Goal: Task Accomplishment & Management: Manage account settings

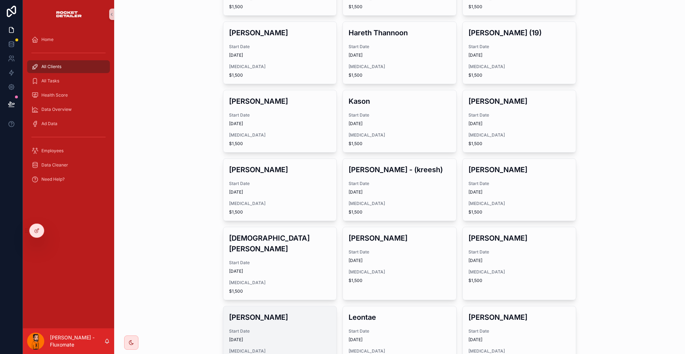
scroll to position [191, 0]
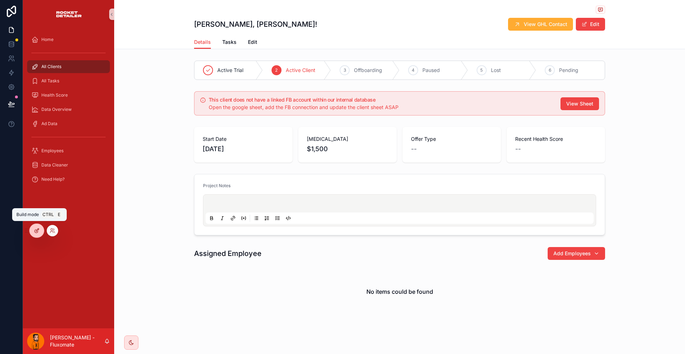
click at [37, 231] on icon at bounding box center [37, 231] width 6 height 6
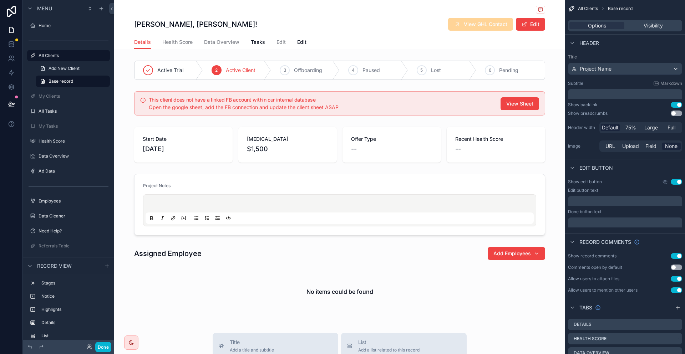
click at [336, 22] on div "[PERSON_NAME], [PERSON_NAME]! View GHL Contact Edit" at bounding box center [339, 24] width 411 height 14
click at [634, 91] on p "﻿" at bounding box center [626, 94] width 110 height 7
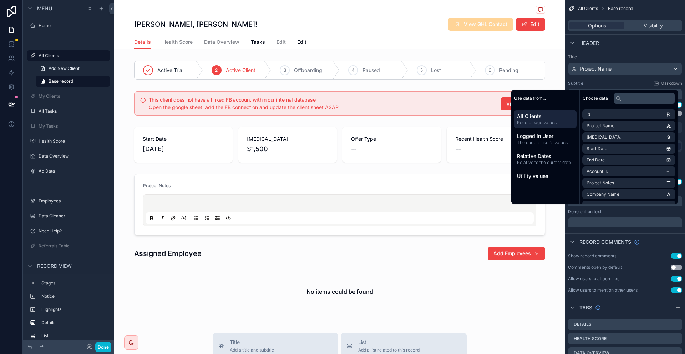
scroll to position [36, 0]
click at [613, 154] on li "Company Name" at bounding box center [628, 159] width 93 height 10
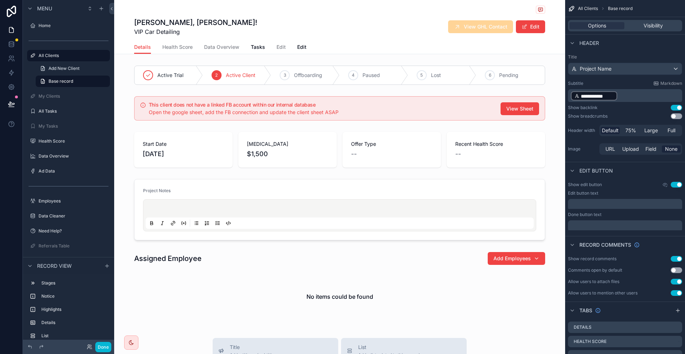
click at [306, 15] on div "[PERSON_NAME], [PERSON_NAME]! VIP Car Detailing View GHL Contact Edit" at bounding box center [339, 20] width 411 height 40
click at [637, 91] on p "**********" at bounding box center [626, 96] width 110 height 11
click at [14, 26] on link at bounding box center [11, 30] width 22 height 14
click at [12, 37] on link at bounding box center [11, 44] width 22 height 14
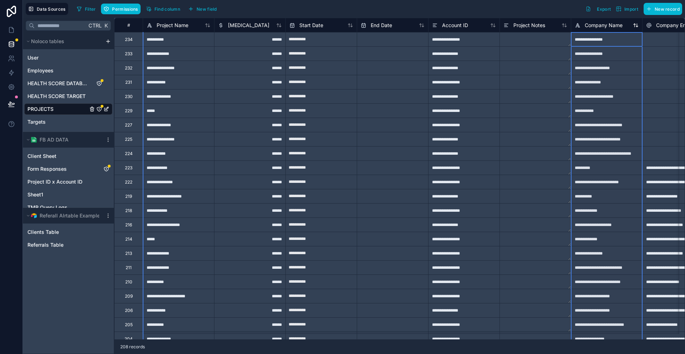
click at [591, 22] on span "Company Name" at bounding box center [603, 25] width 38 height 7
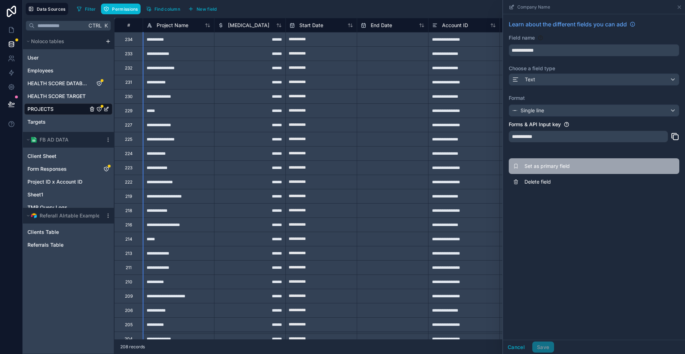
click at [556, 158] on button "Set as primary field" at bounding box center [594, 166] width 170 height 16
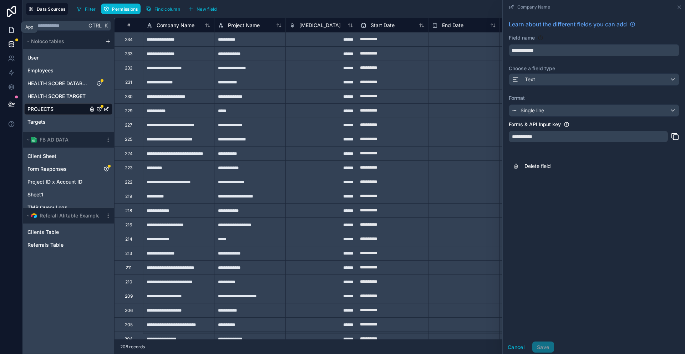
click at [11, 26] on icon at bounding box center [11, 29] width 7 height 7
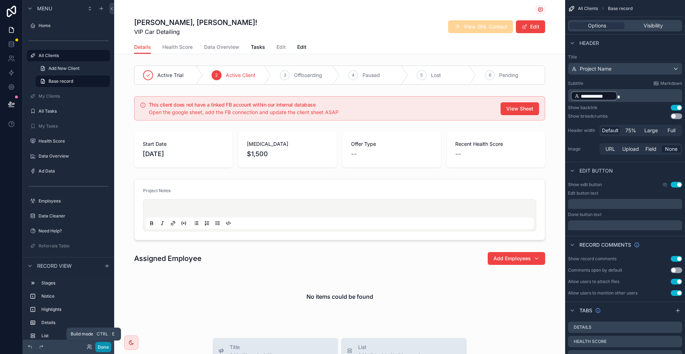
click at [95, 347] on button "Done" at bounding box center [103, 347] width 16 height 10
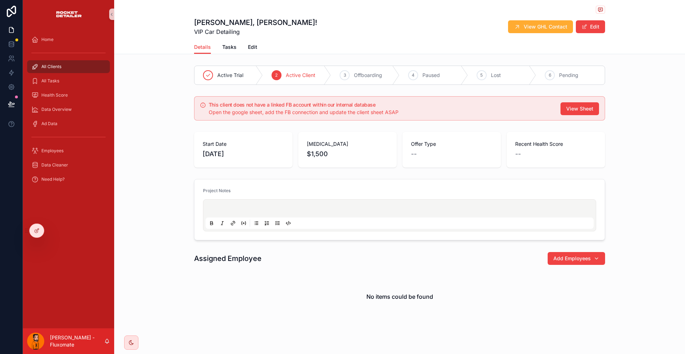
click at [60, 61] on div "All Clients" at bounding box center [68, 66] width 74 height 11
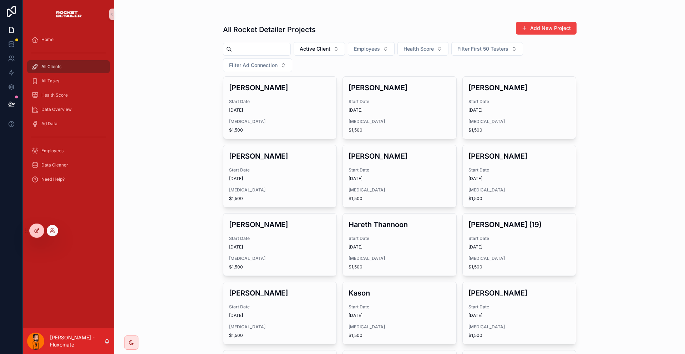
click at [32, 226] on div at bounding box center [37, 231] width 14 height 14
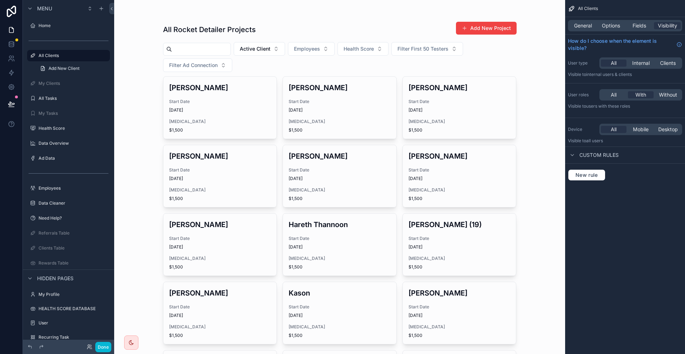
click at [550, 63] on div "All Rocket Detailer Projects Add New Project Active Client Employees Health Sco…" at bounding box center [339, 177] width 451 height 354
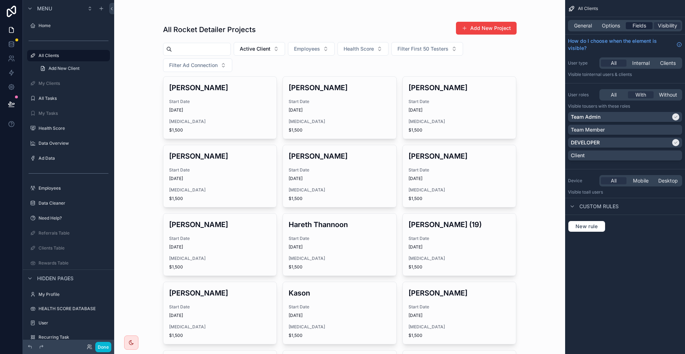
click at [646, 22] on span "Fields" at bounding box center [639, 25] width 14 height 7
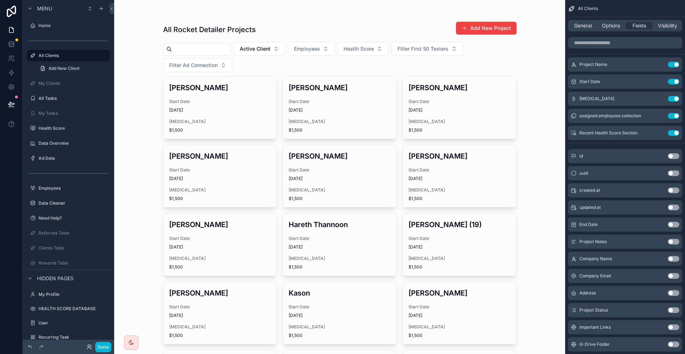
click at [675, 256] on button "Use setting" at bounding box center [673, 259] width 11 height 6
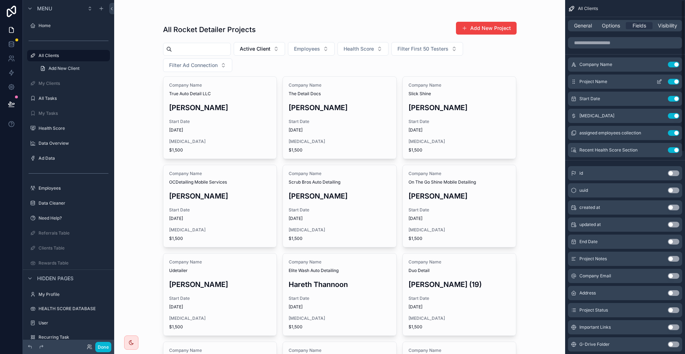
click at [677, 79] on button "Use setting" at bounding box center [673, 82] width 11 height 6
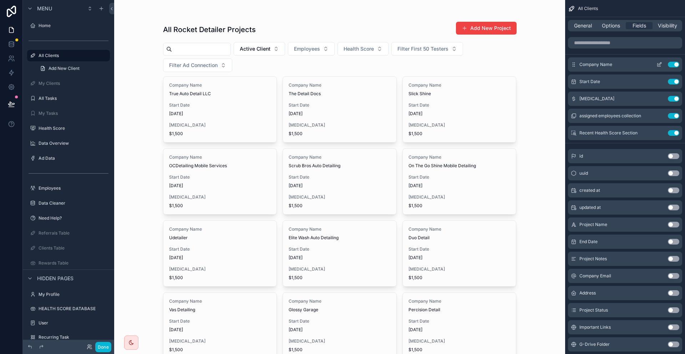
click at [660, 62] on icon "scrollable content" at bounding box center [659, 65] width 6 height 6
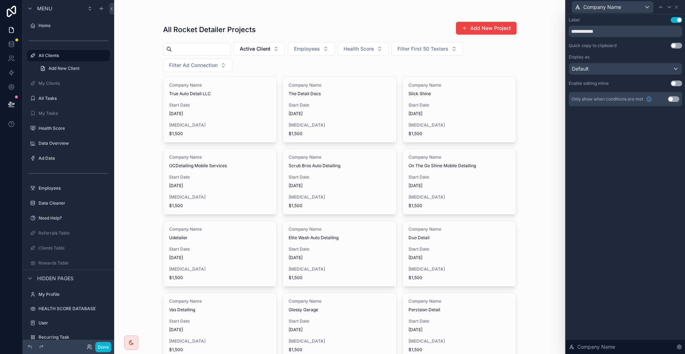
click at [659, 55] on div "Display as Default" at bounding box center [624, 64] width 113 height 21
click at [649, 63] on div "Default" at bounding box center [625, 68] width 113 height 11
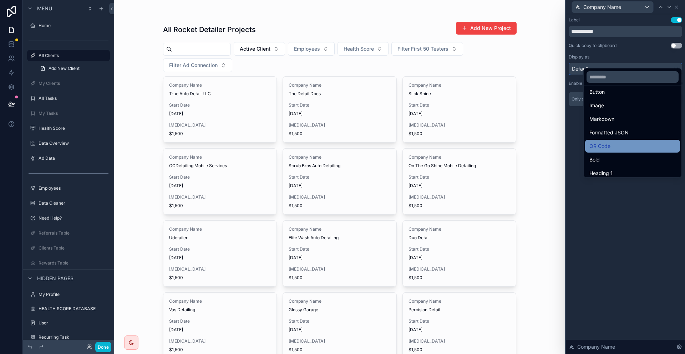
scroll to position [68, 0]
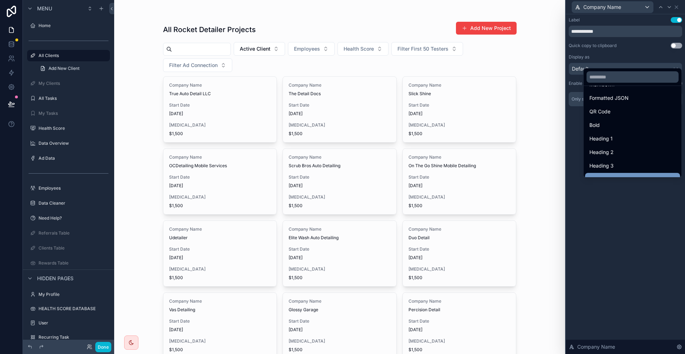
click at [617, 175] on div "Heading 4" at bounding box center [632, 179] width 86 height 9
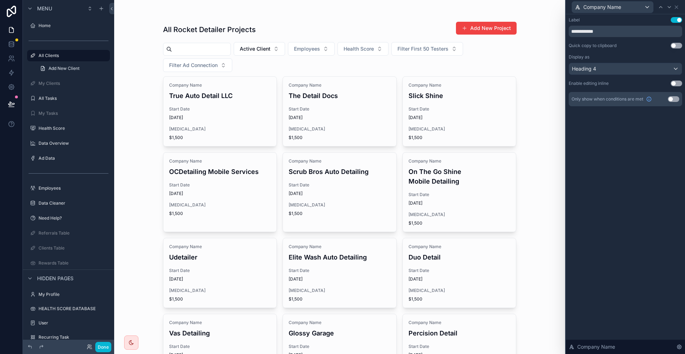
click at [677, 17] on button "Use setting" at bounding box center [675, 20] width 11 height 6
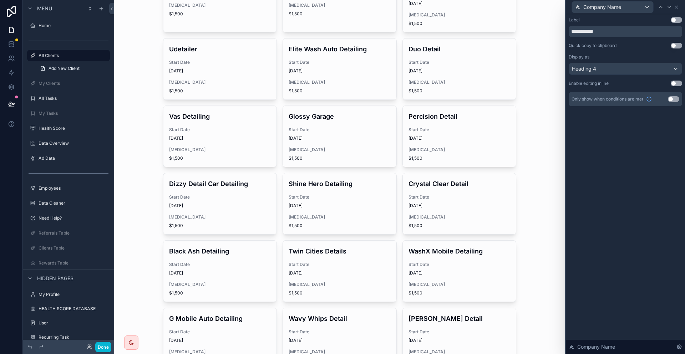
scroll to position [0, 0]
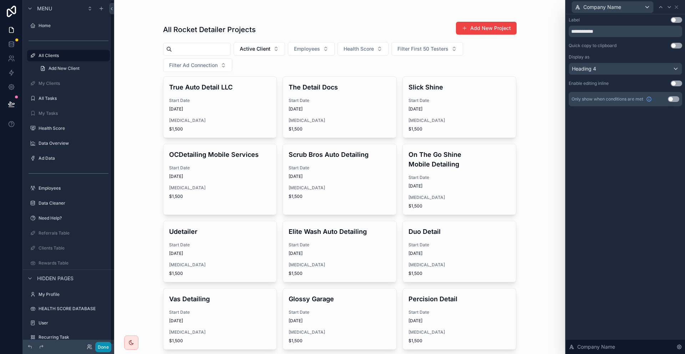
click at [95, 346] on button "Done" at bounding box center [103, 347] width 16 height 10
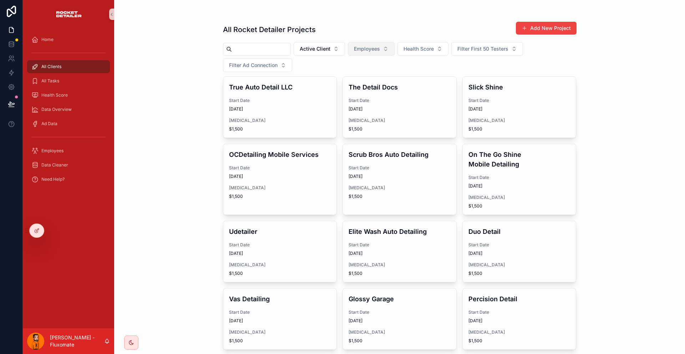
click at [356, 45] on span "Employees" at bounding box center [367, 48] width 26 height 7
click at [423, 44] on button "Health Score" at bounding box center [422, 49] width 51 height 14
click at [462, 42] on button "Filter First 50 Testers" at bounding box center [487, 49] width 72 height 14
click at [292, 58] on button "Filter Ad Connection" at bounding box center [257, 65] width 69 height 14
click at [575, 47] on div "All Rocket Detailer Projects Add New Project Active Client Employees Health Sco…" at bounding box center [399, 177] width 571 height 354
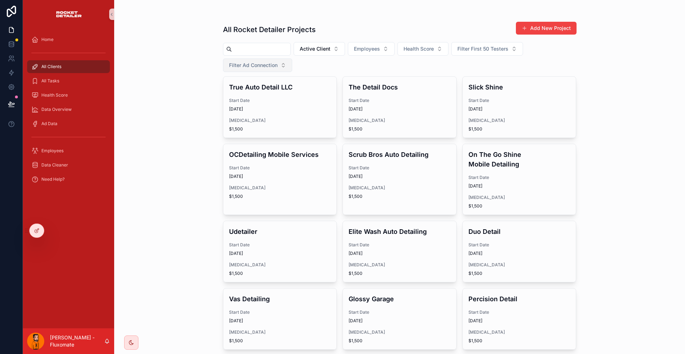
click at [292, 58] on button "Filter Ad Connection" at bounding box center [257, 65] width 69 height 14
click at [537, 81] on div "No" at bounding box center [527, 82] width 86 height 11
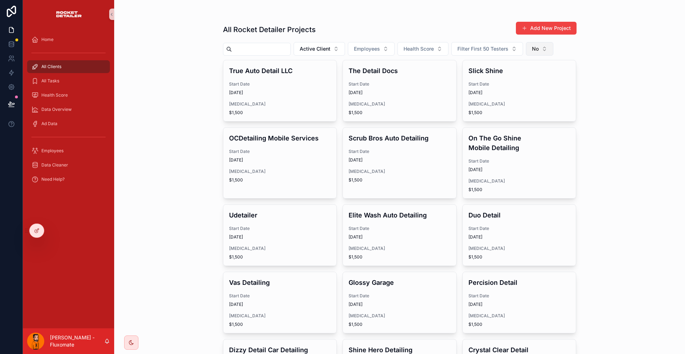
click at [526, 42] on button "No" at bounding box center [539, 49] width 27 height 14
click at [495, 91] on div "Yes" at bounding box center [509, 93] width 86 height 11
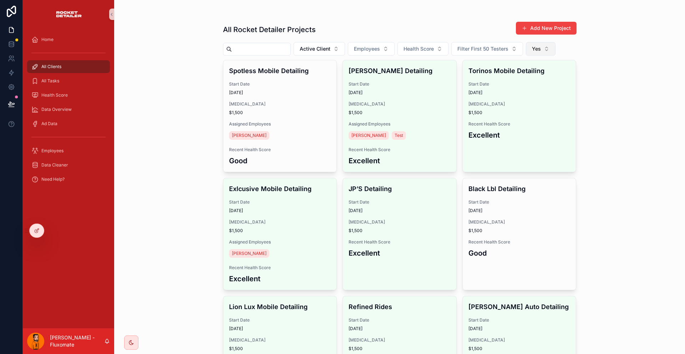
click at [526, 47] on button "Yes" at bounding box center [541, 49] width 30 height 14
click at [487, 65] on div "----" at bounding box center [509, 70] width 86 height 11
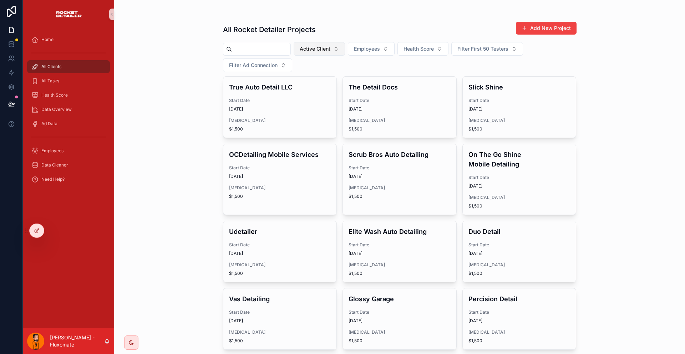
click at [323, 42] on button "Active Client" at bounding box center [318, 49] width 51 height 14
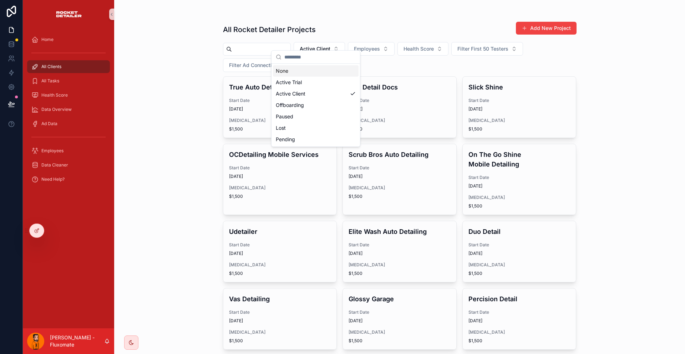
click at [284, 66] on div "None" at bounding box center [316, 70] width 86 height 11
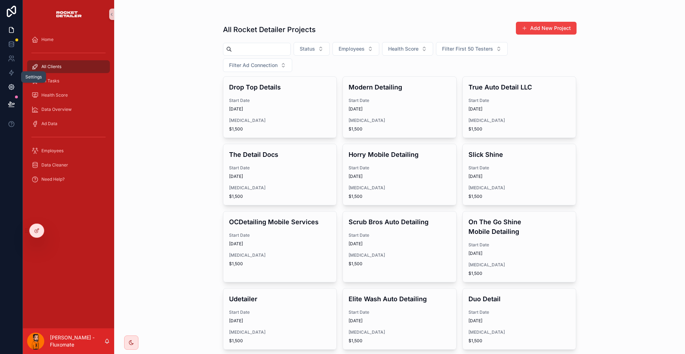
click at [12, 83] on icon at bounding box center [11, 86] width 7 height 7
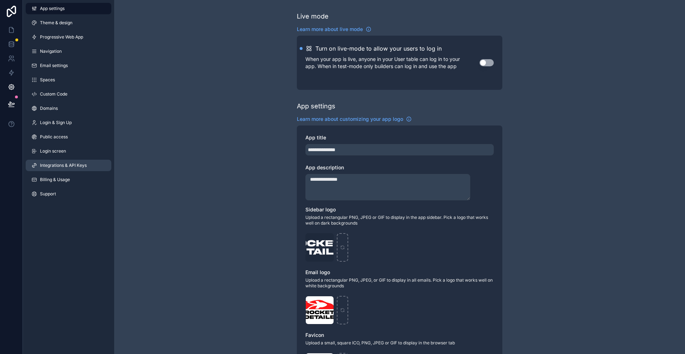
click at [63, 160] on link "Integrations & API Keys" at bounding box center [69, 165] width 86 height 11
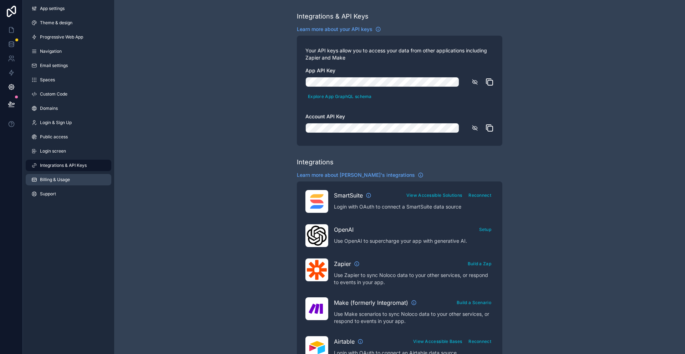
click at [65, 174] on link "Billing & Usage" at bounding box center [69, 179] width 86 height 11
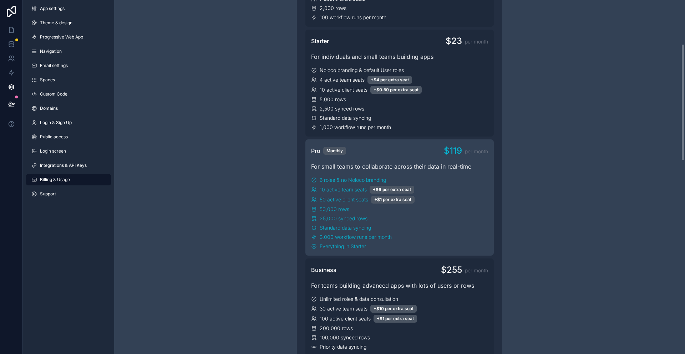
scroll to position [214, 0]
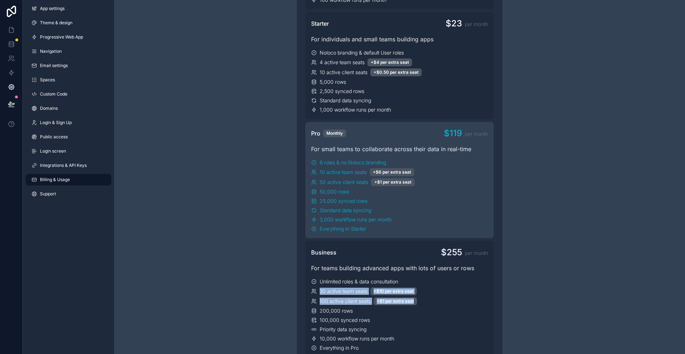
drag, startPoint x: 304, startPoint y: 231, endPoint x: 496, endPoint y: 237, distance: 192.7
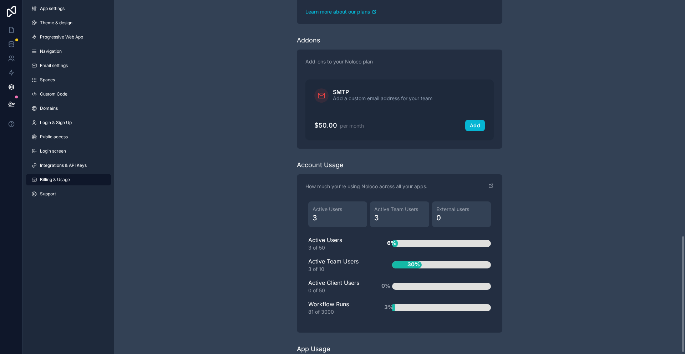
scroll to position [717, 0]
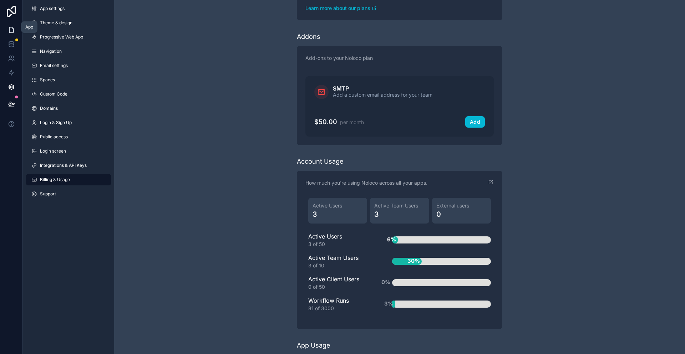
click at [13, 23] on link at bounding box center [11, 30] width 22 height 14
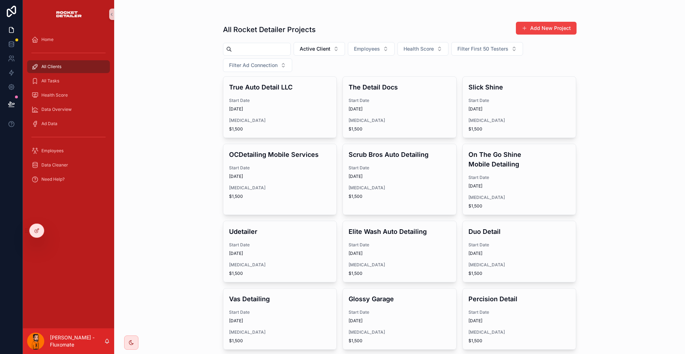
click at [451, 42] on button "Filter First 50 Testers" at bounding box center [487, 49] width 72 height 14
click at [460, 27] on div "All Rocket Detailer Projects Add New Project" at bounding box center [399, 29] width 353 height 16
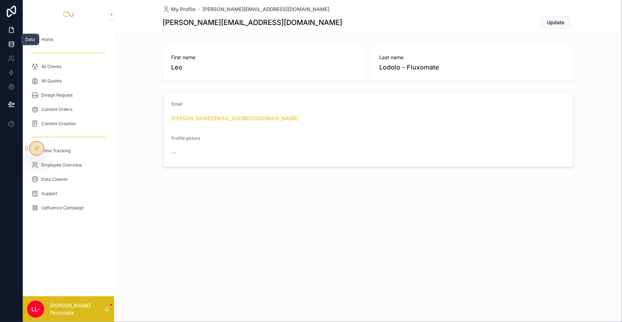
click at [12, 44] on icon at bounding box center [11, 45] width 5 height 3
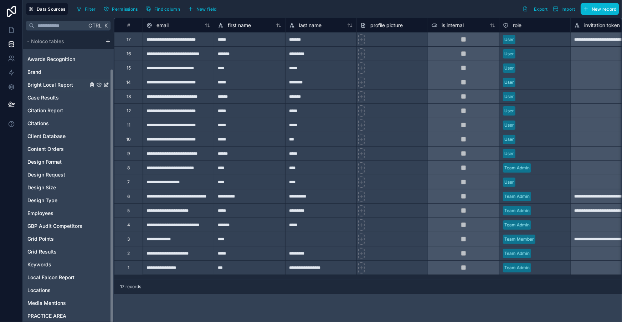
scroll to position [8, 0]
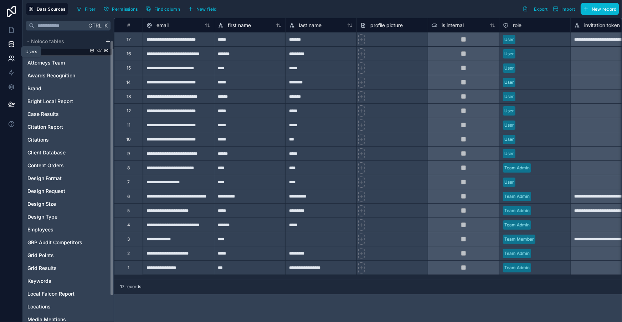
click at [10, 55] on icon at bounding box center [11, 58] width 7 height 7
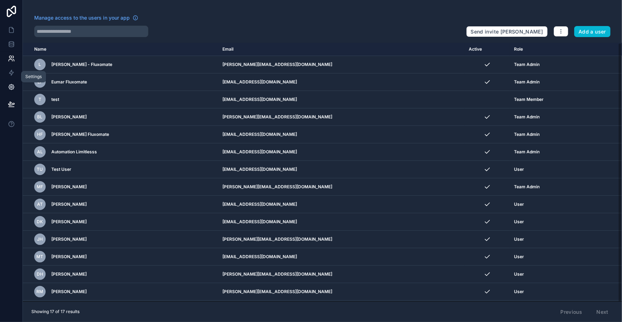
click at [7, 80] on link at bounding box center [11, 87] width 22 height 14
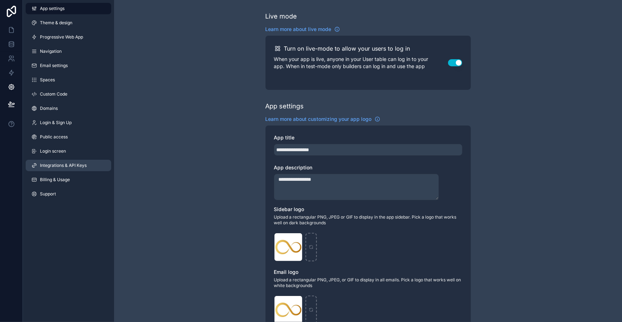
click at [52, 163] on span "Integrations & API Keys" at bounding box center [63, 166] width 47 height 6
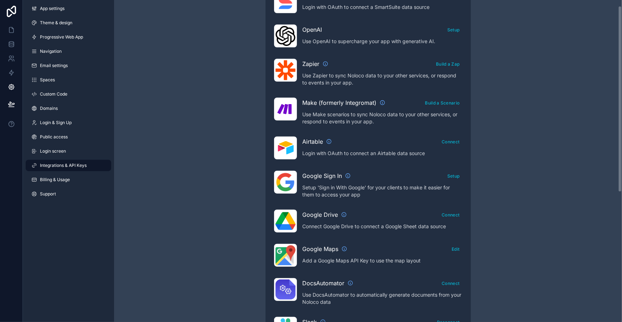
scroll to position [234, 0]
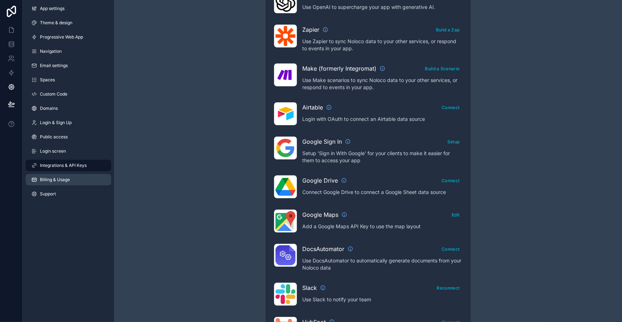
click at [63, 174] on link "Billing & Usage" at bounding box center [69, 179] width 86 height 11
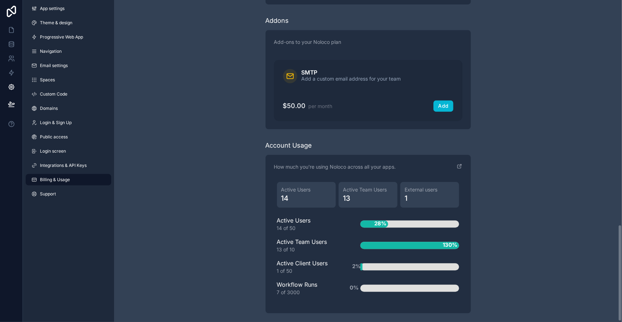
scroll to position [748, 0]
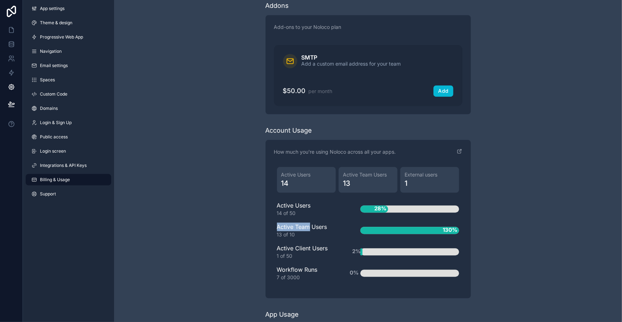
drag, startPoint x: 279, startPoint y: 107, endPoint x: 310, endPoint y: 110, distance: 30.8
click at [310, 164] on div "Active Users 14 Active Team Users 13 External users 1 Active Users 14 of 50 28%…" at bounding box center [368, 227] width 188 height 126
click at [310, 231] on div "13 of 10" at bounding box center [307, 234] width 61 height 7
click at [12, 44] on icon at bounding box center [11, 45] width 5 height 3
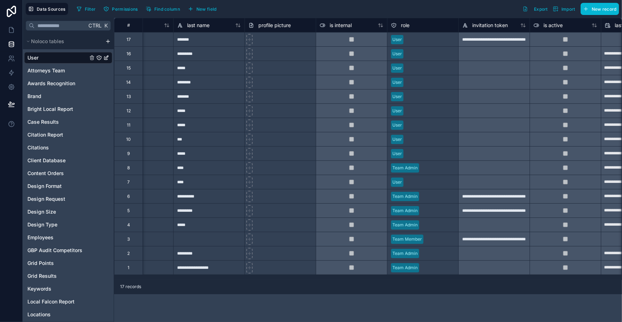
scroll to position [0, 131]
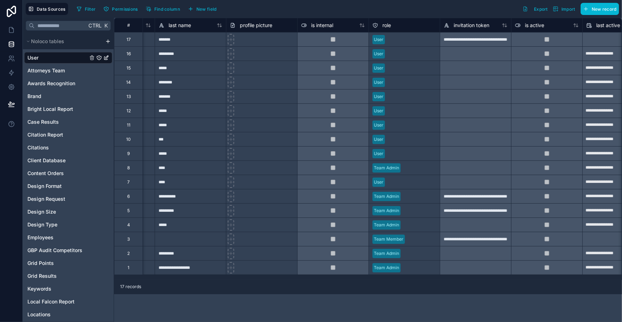
click at [389, 42] on div "User" at bounding box center [404, 39] width 71 height 11
click at [383, 42] on div "User" at bounding box center [376, 39] width 14 height 9
click at [330, 49] on div at bounding box center [332, 53] width 71 height 14
click at [373, 27] on div "role" at bounding box center [382, 25] width 19 height 9
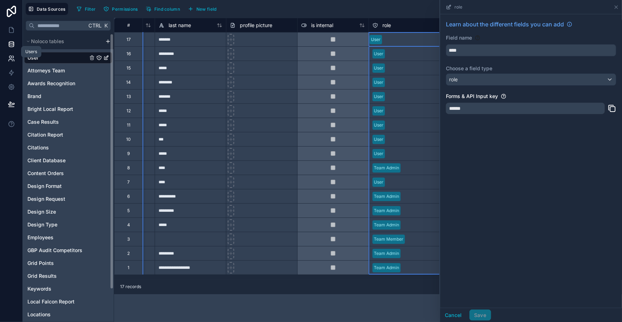
click at [10, 55] on icon at bounding box center [11, 58] width 7 height 7
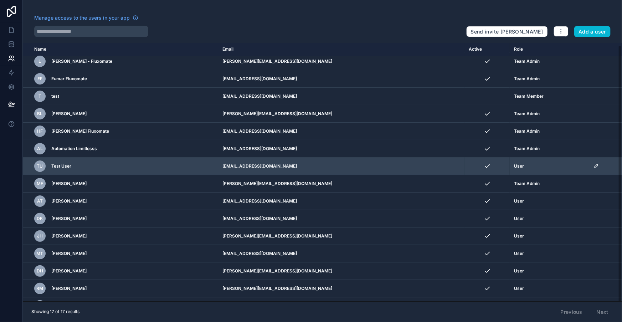
scroll to position [5, 0]
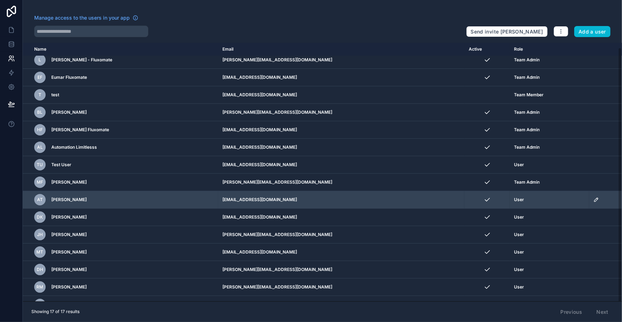
click at [595, 198] on icon "scrollable content" at bounding box center [597, 200] width 4 height 4
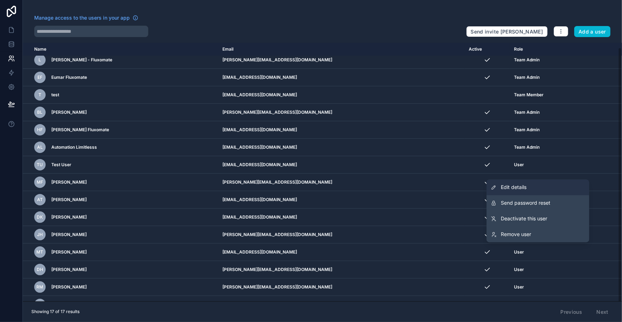
click at [567, 183] on link "Edit details" at bounding box center [538, 188] width 103 height 16
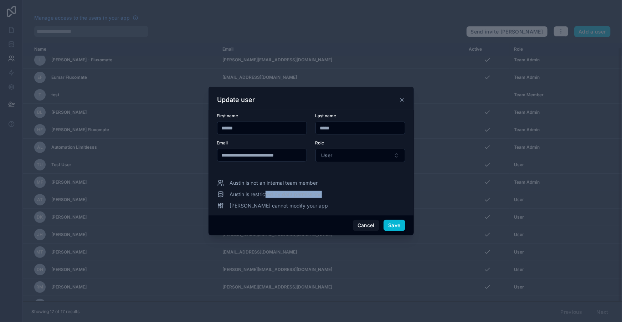
drag, startPoint x: 272, startPoint y: 189, endPoint x: 335, endPoint y: 189, distance: 62.4
click at [335, 191] on div "Austin is restricted by data permissions" at bounding box center [311, 194] width 188 height 7
click at [356, 220] on button "Cancel" at bounding box center [366, 225] width 26 height 11
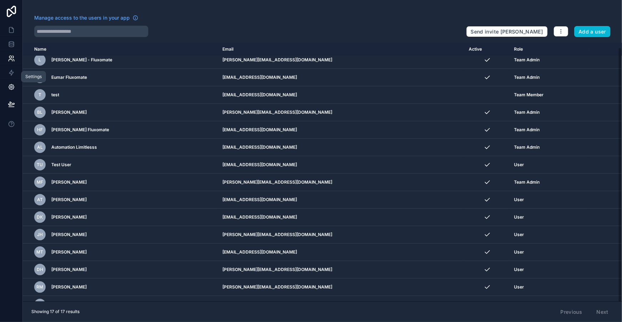
click at [10, 83] on icon at bounding box center [11, 86] width 7 height 7
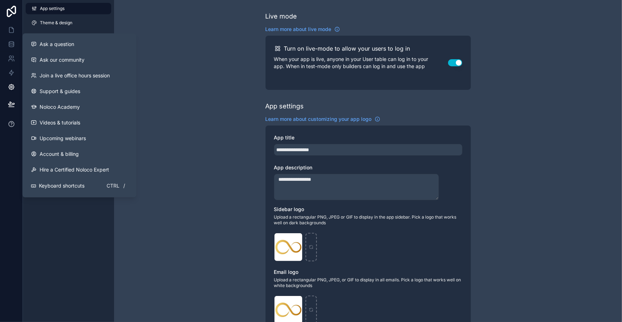
click at [10, 114] on button at bounding box center [11, 124] width 22 height 20
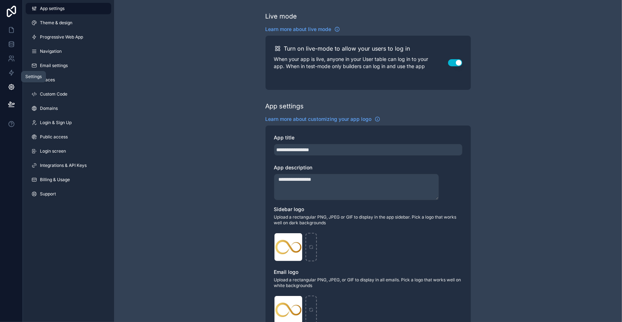
click at [12, 85] on icon at bounding box center [11, 87] width 5 height 5
click at [48, 163] on span "Integrations & API Keys" at bounding box center [63, 166] width 47 height 6
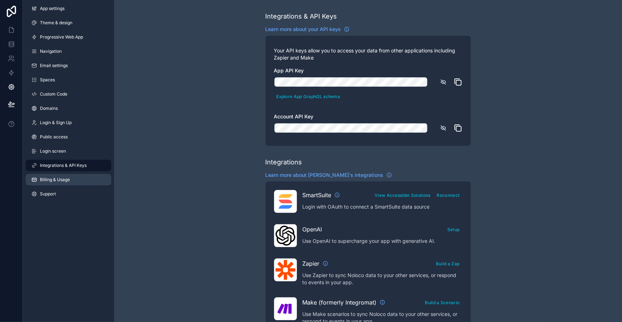
click at [52, 174] on link "Billing & Usage" at bounding box center [69, 179] width 86 height 11
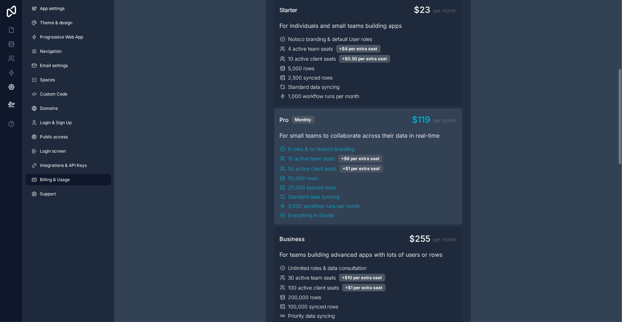
scroll to position [227, 0]
drag, startPoint x: 275, startPoint y: 119, endPoint x: 429, endPoint y: 108, distance: 154.1
click at [429, 108] on div "Your Noloco plan Pro Free $0 per month For individuals and small teams to get s…" at bounding box center [368, 197] width 205 height 625
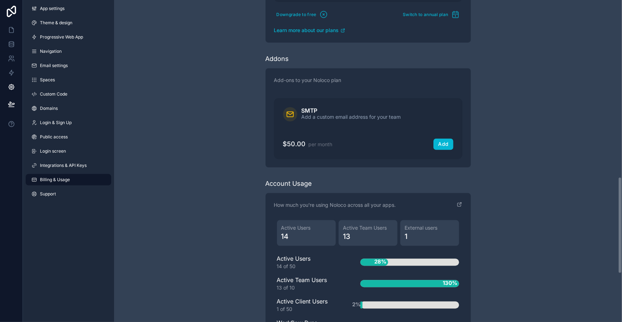
scroll to position [748, 0]
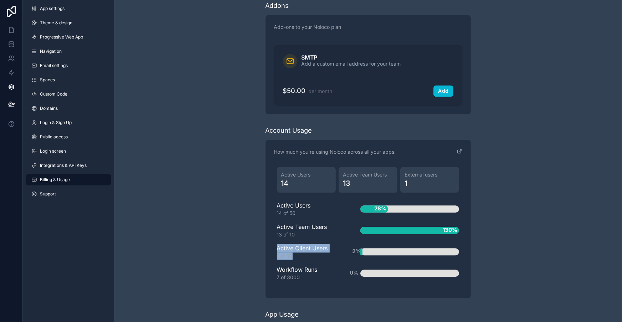
drag, startPoint x: 308, startPoint y: 130, endPoint x: 264, endPoint y: 124, distance: 44.2
click at [4, 37] on link at bounding box center [11, 44] width 22 height 14
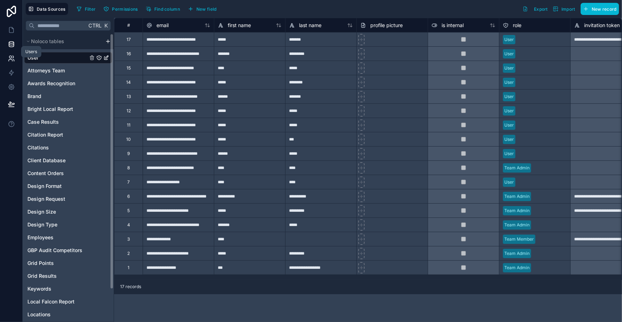
click at [9, 55] on icon at bounding box center [11, 58] width 7 height 7
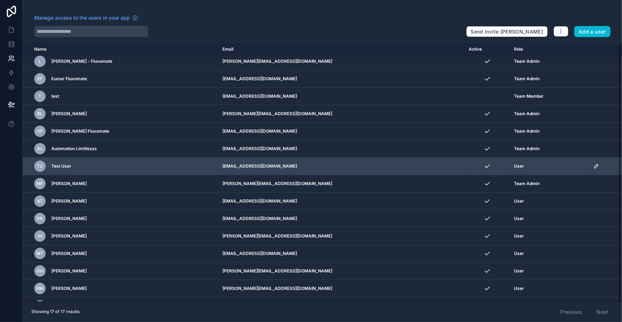
scroll to position [5, 0]
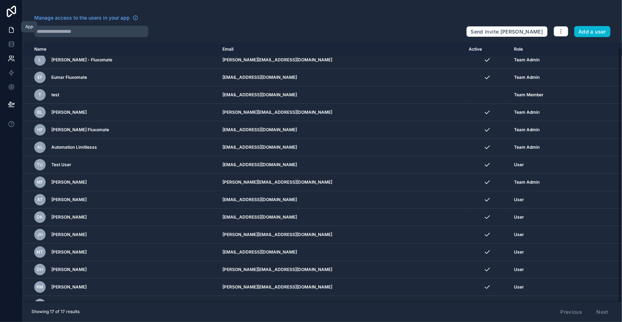
click at [9, 26] on icon at bounding box center [11, 29] width 7 height 7
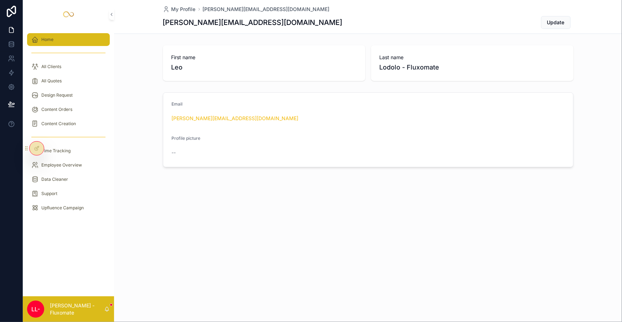
click at [60, 37] on div "Home" at bounding box center [68, 39] width 74 height 11
